Goal: Transaction & Acquisition: Download file/media

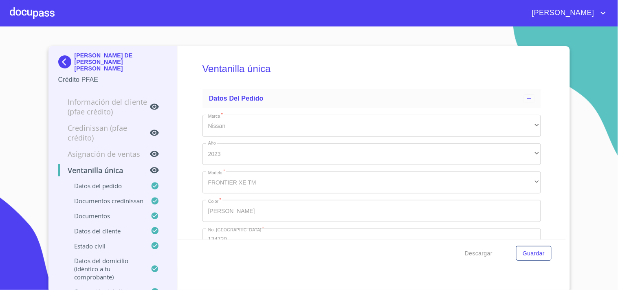
click at [33, 12] on div at bounding box center [32, 13] width 45 height 26
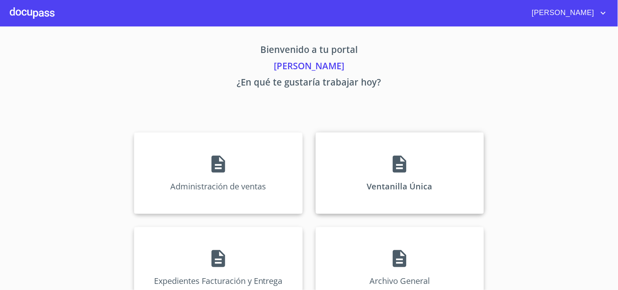
click at [377, 166] on div "Ventanilla Única" at bounding box center [400, 172] width 168 height 81
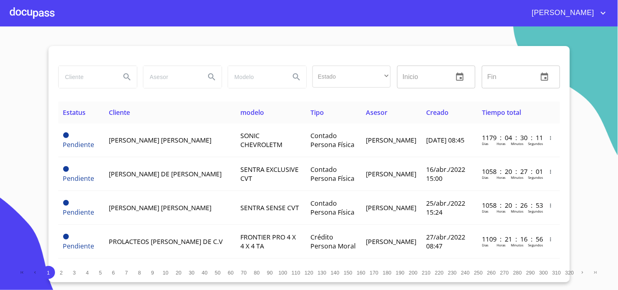
click at [96, 75] on input "search" at bounding box center [86, 77] width 55 height 22
type input "[PERSON_NAME]"
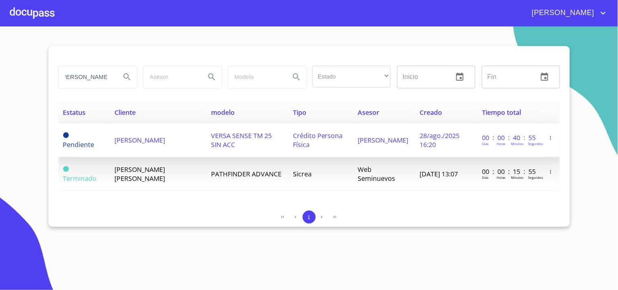
scroll to position [0, 0]
click at [450, 140] on span "28/ago./2025 16:20" at bounding box center [440, 140] width 40 height 18
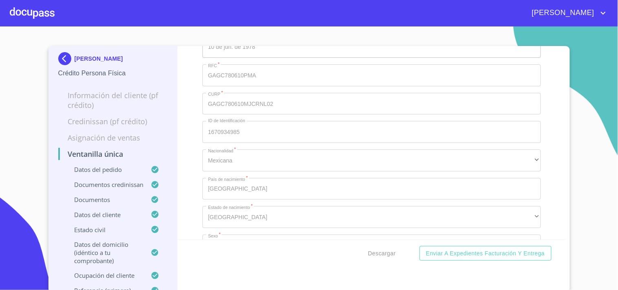
scroll to position [3031, 0]
click at [379, 244] on div "Descargar Enviar a Expedientes Facturación y Entrega" at bounding box center [372, 253] width 388 height 28
click at [372, 253] on span "Descargar" at bounding box center [382, 253] width 28 height 10
